Goal: Navigation & Orientation: Find specific page/section

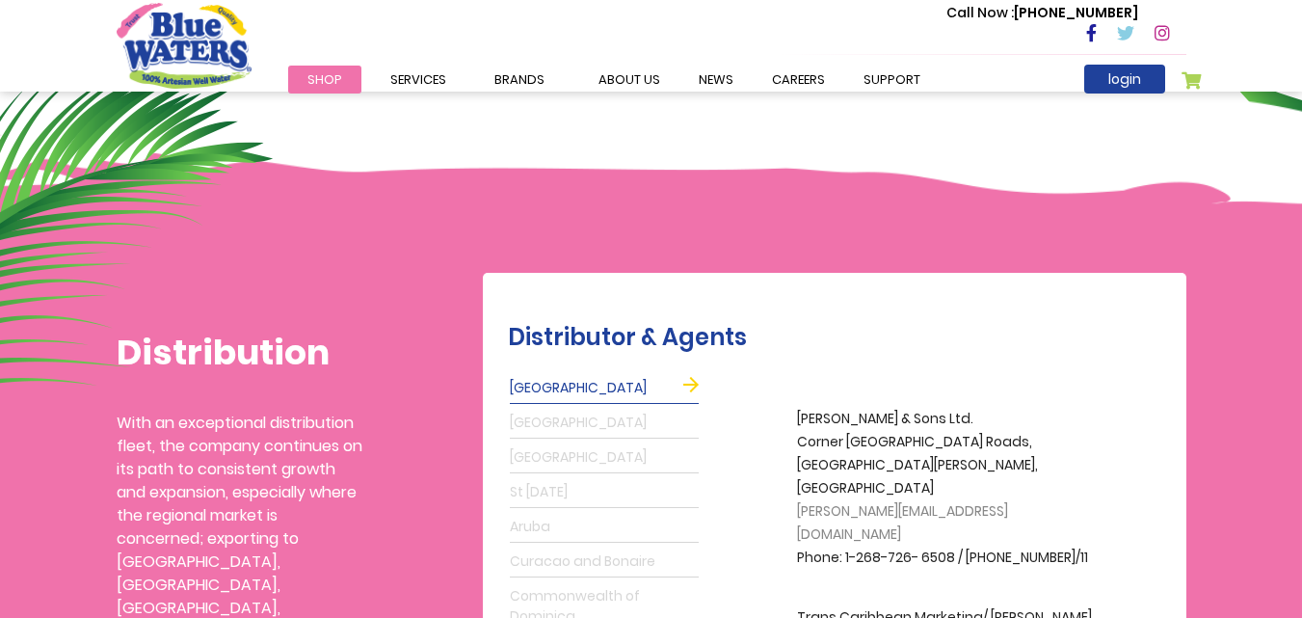
scroll to position [289, 0]
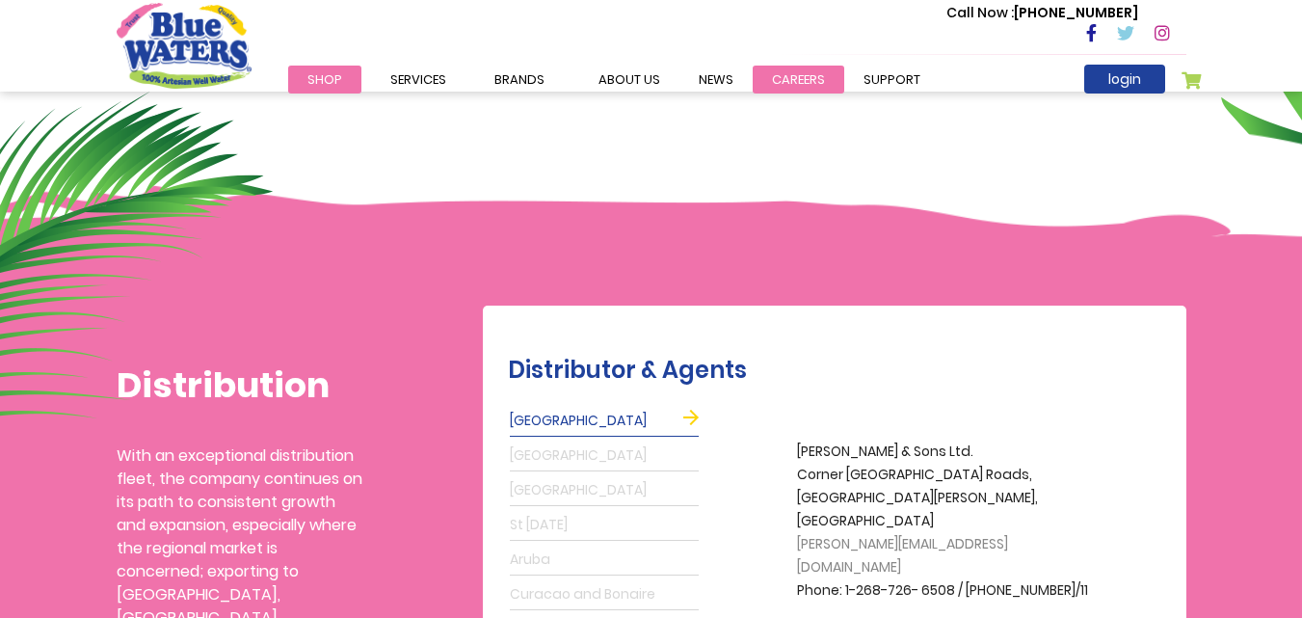
click at [796, 75] on link "careers" at bounding box center [799, 80] width 92 height 28
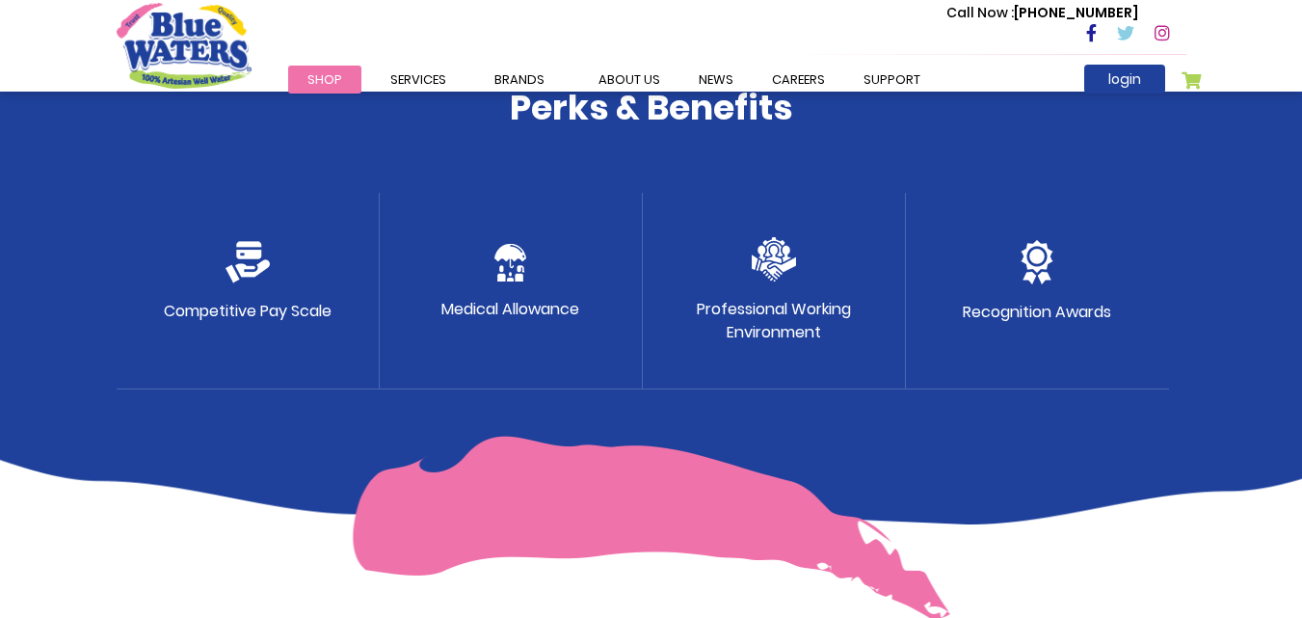
scroll to position [1157, 0]
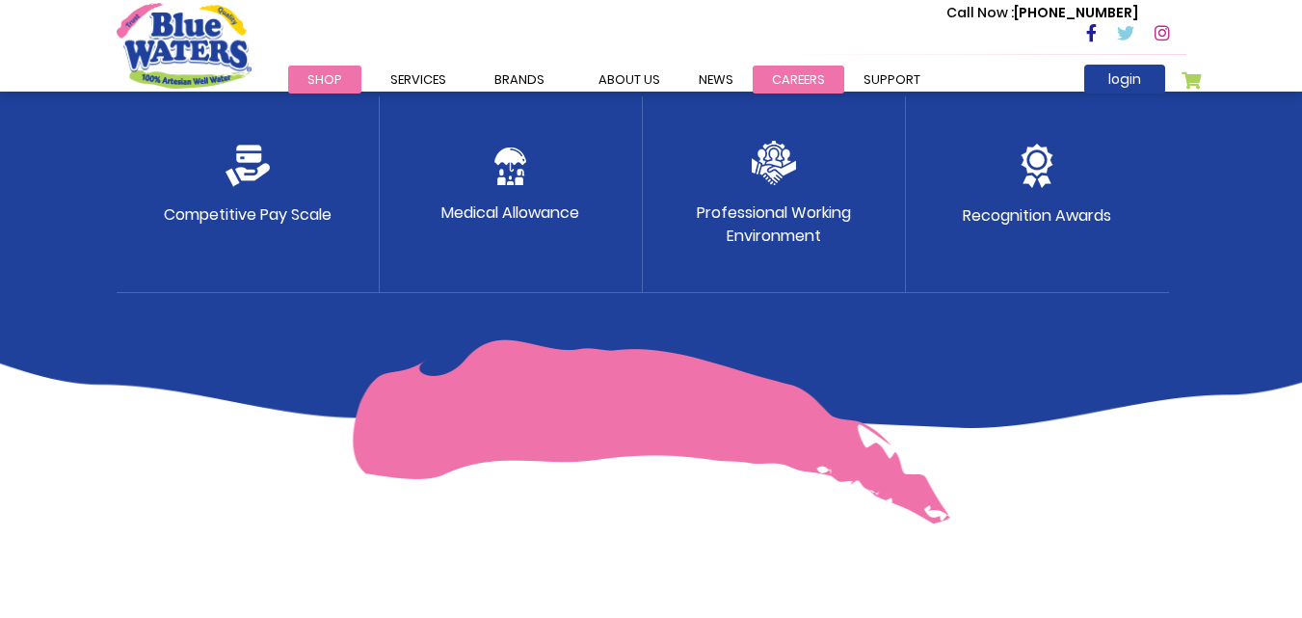
click at [797, 81] on link "careers" at bounding box center [799, 80] width 92 height 28
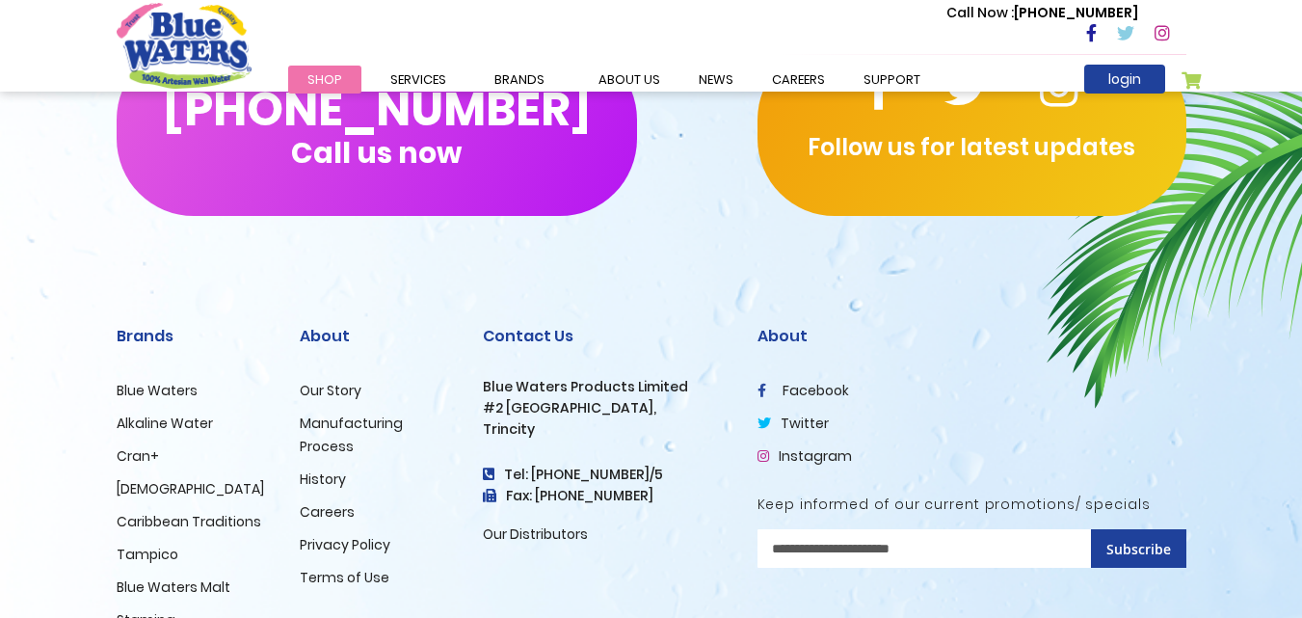
scroll to position [2024, 0]
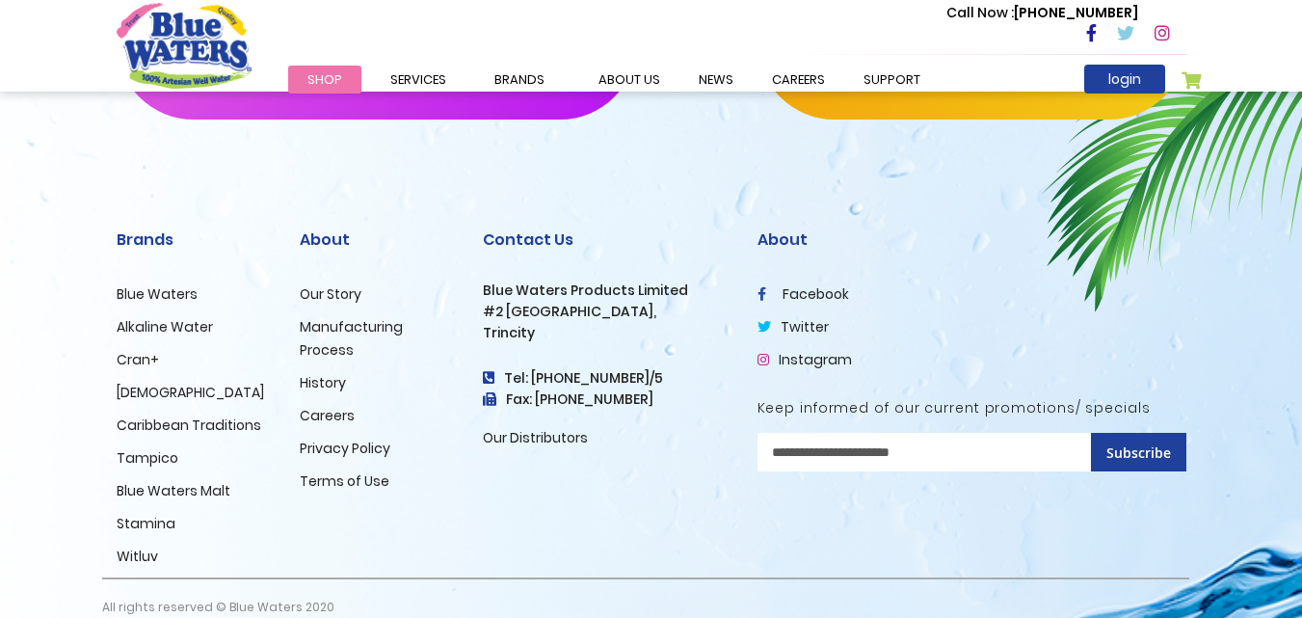
click at [169, 295] on link "Blue Waters" at bounding box center [157, 293] width 81 height 19
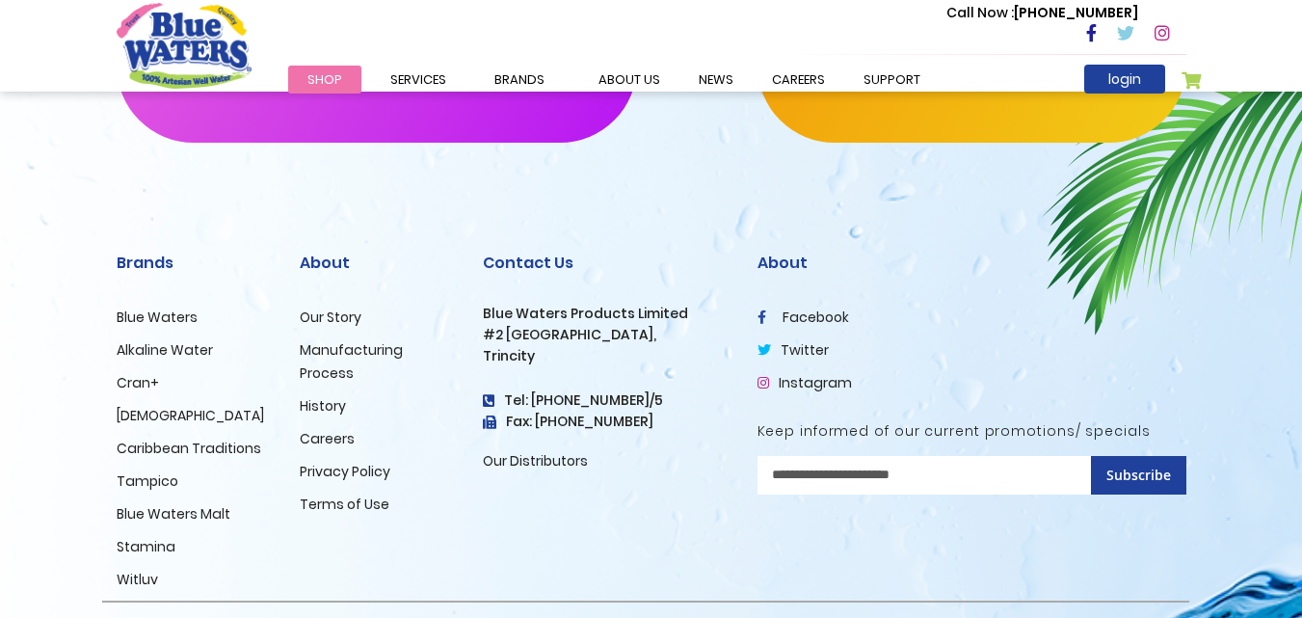
scroll to position [3085, 0]
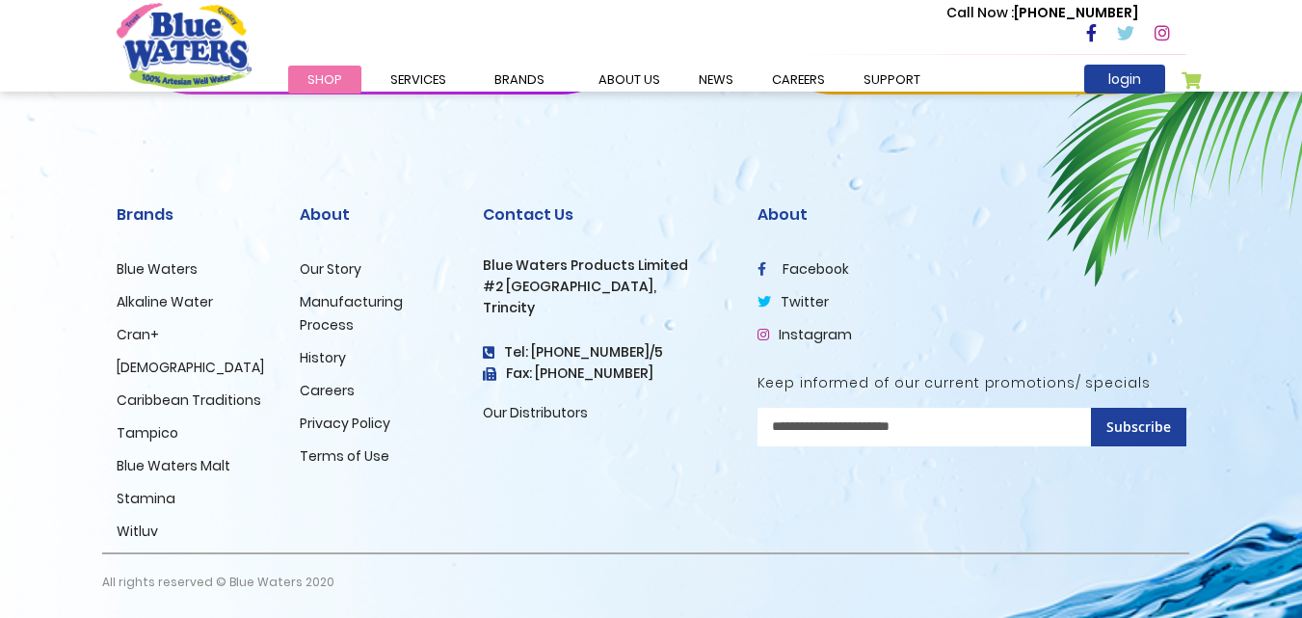
click at [333, 392] on link "Careers" at bounding box center [327, 390] width 55 height 19
